Goal: Navigation & Orientation: Find specific page/section

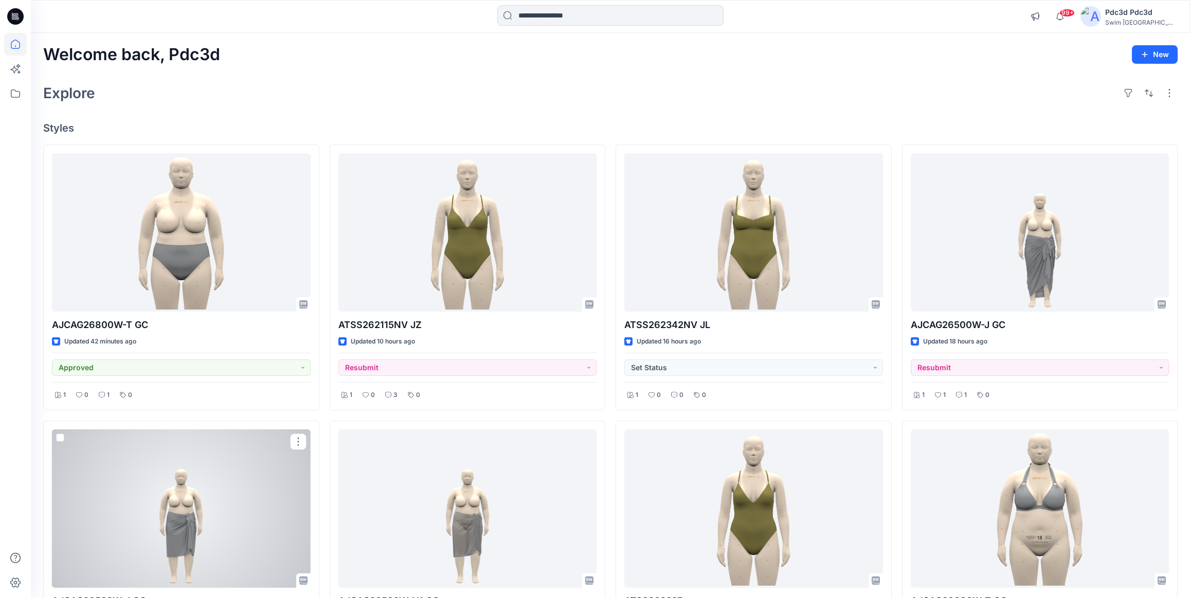
click at [231, 429] on div at bounding box center [181, 508] width 259 height 158
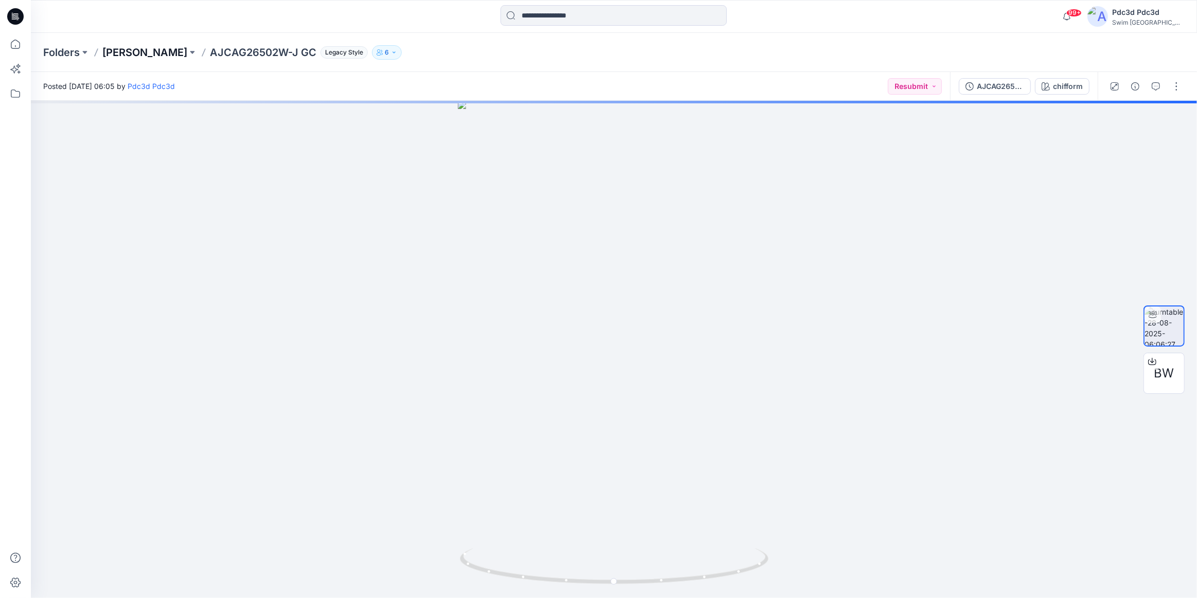
click at [152, 58] on p "[PERSON_NAME]" at bounding box center [144, 52] width 85 height 14
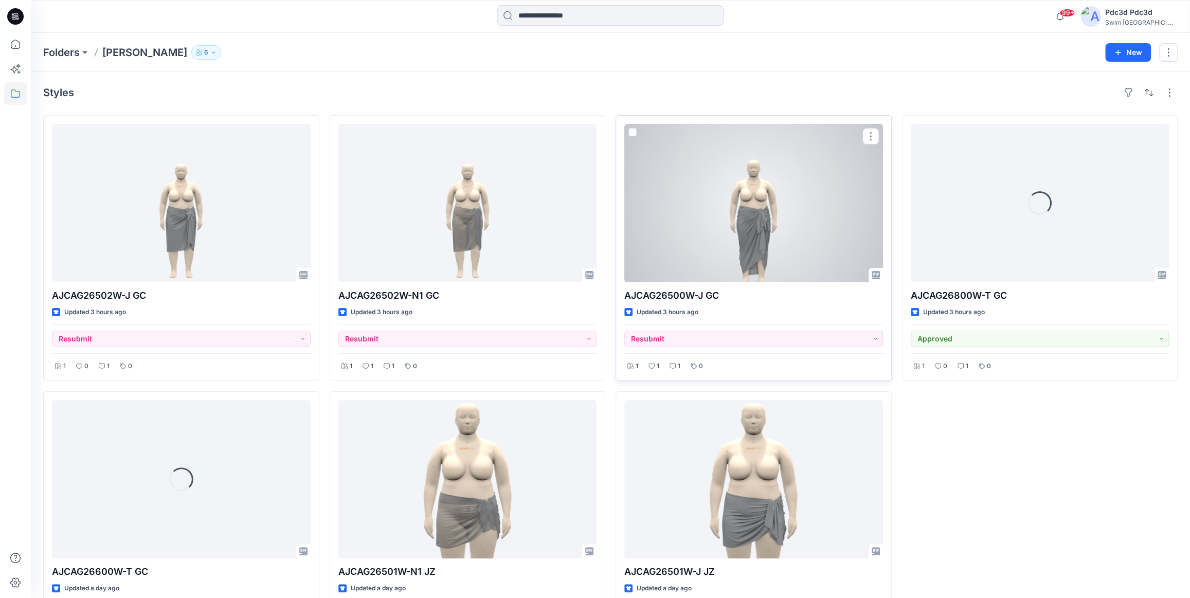
click at [773, 222] on div at bounding box center [753, 203] width 259 height 158
